Goal: Check status

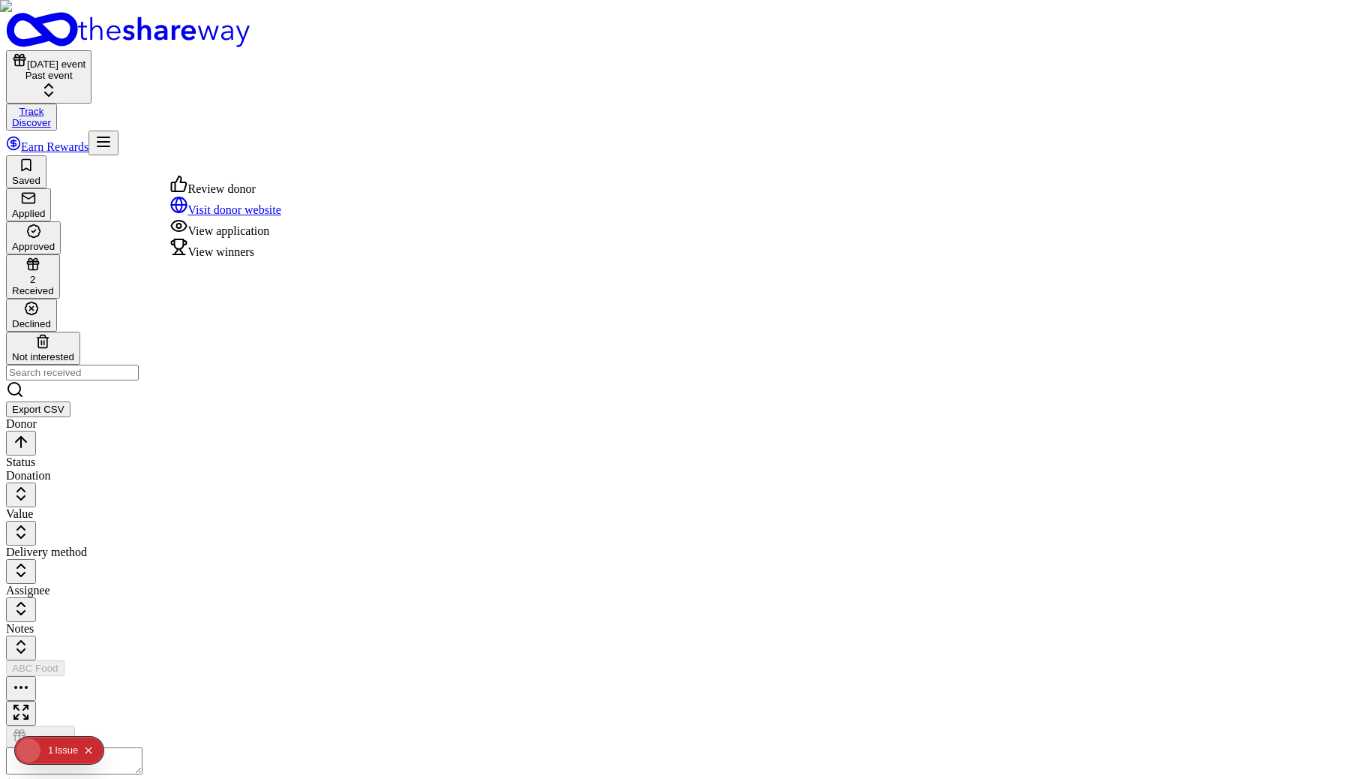
click at [36, 676] on button "button" at bounding box center [21, 688] width 30 height 25
click at [272, 259] on div "View winners" at bounding box center [225, 248] width 111 height 21
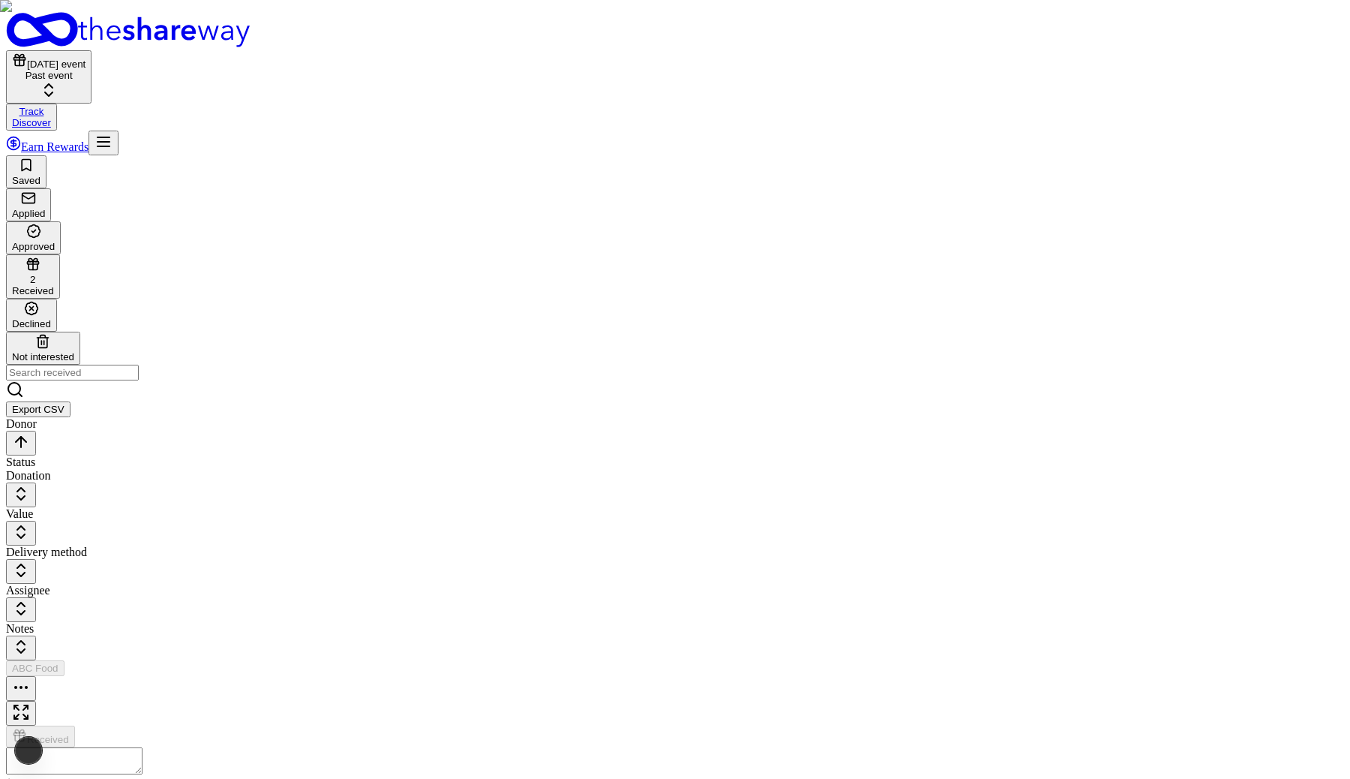
click at [275, 323] on div "View winners" at bounding box center [225, 312] width 111 height 21
